Goal: Find specific page/section: Find specific page/section

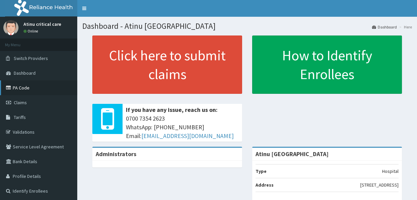
click at [18, 87] on link "PA Code" at bounding box center [38, 88] width 77 height 15
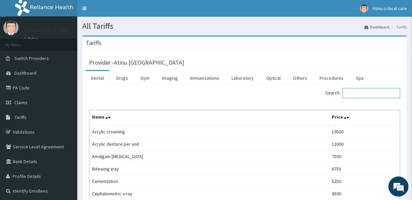
click at [352, 94] on input "Search:" at bounding box center [371, 93] width 58 height 10
type input "e"
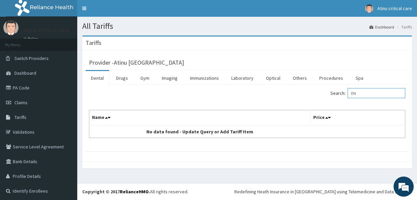
type input "E"
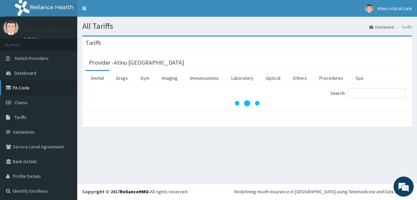
click at [24, 85] on link "PA Code" at bounding box center [38, 88] width 77 height 15
